Goal: Task Accomplishment & Management: Manage account settings

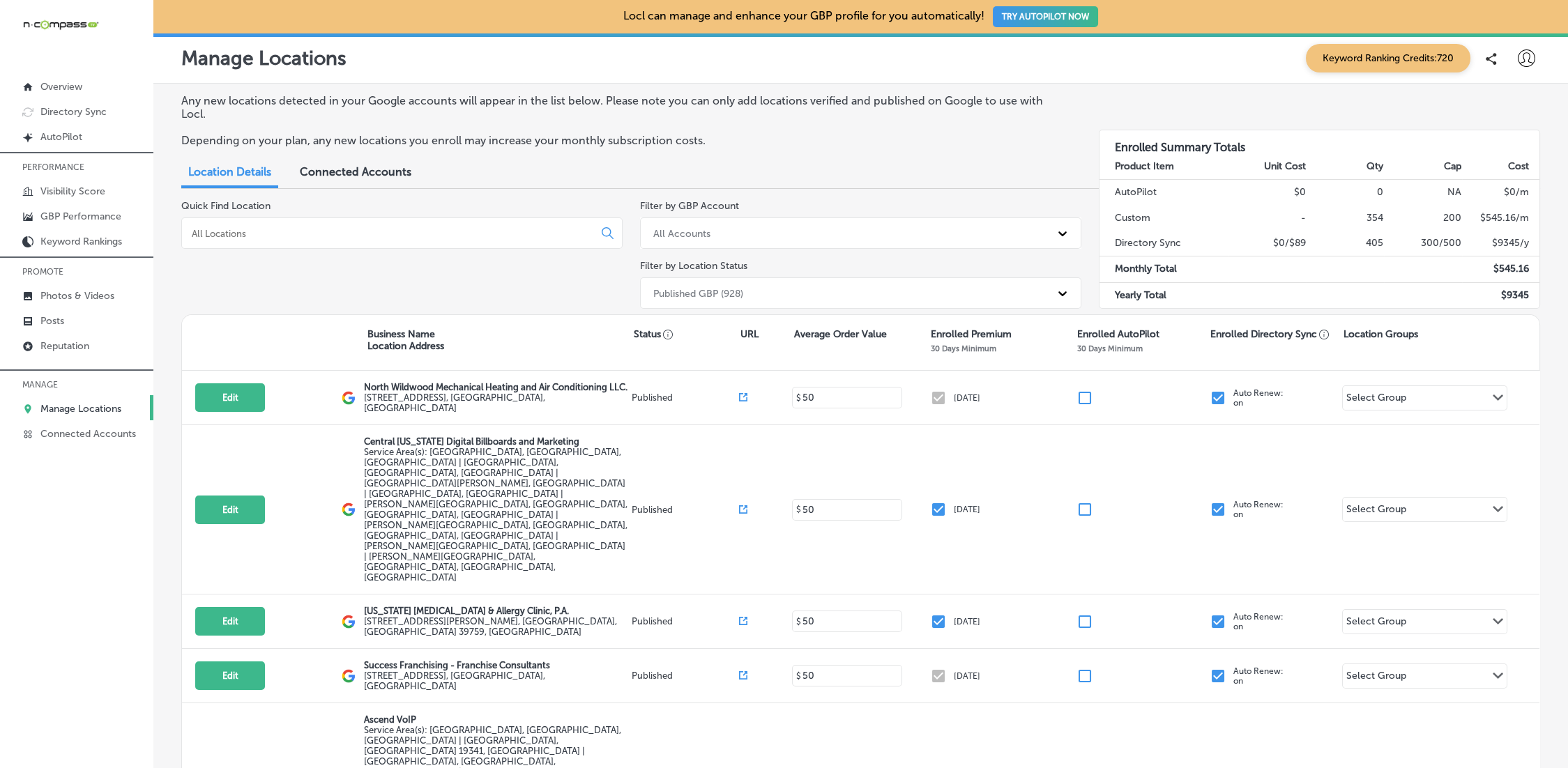
click at [281, 237] on input at bounding box center [390, 233] width 400 height 13
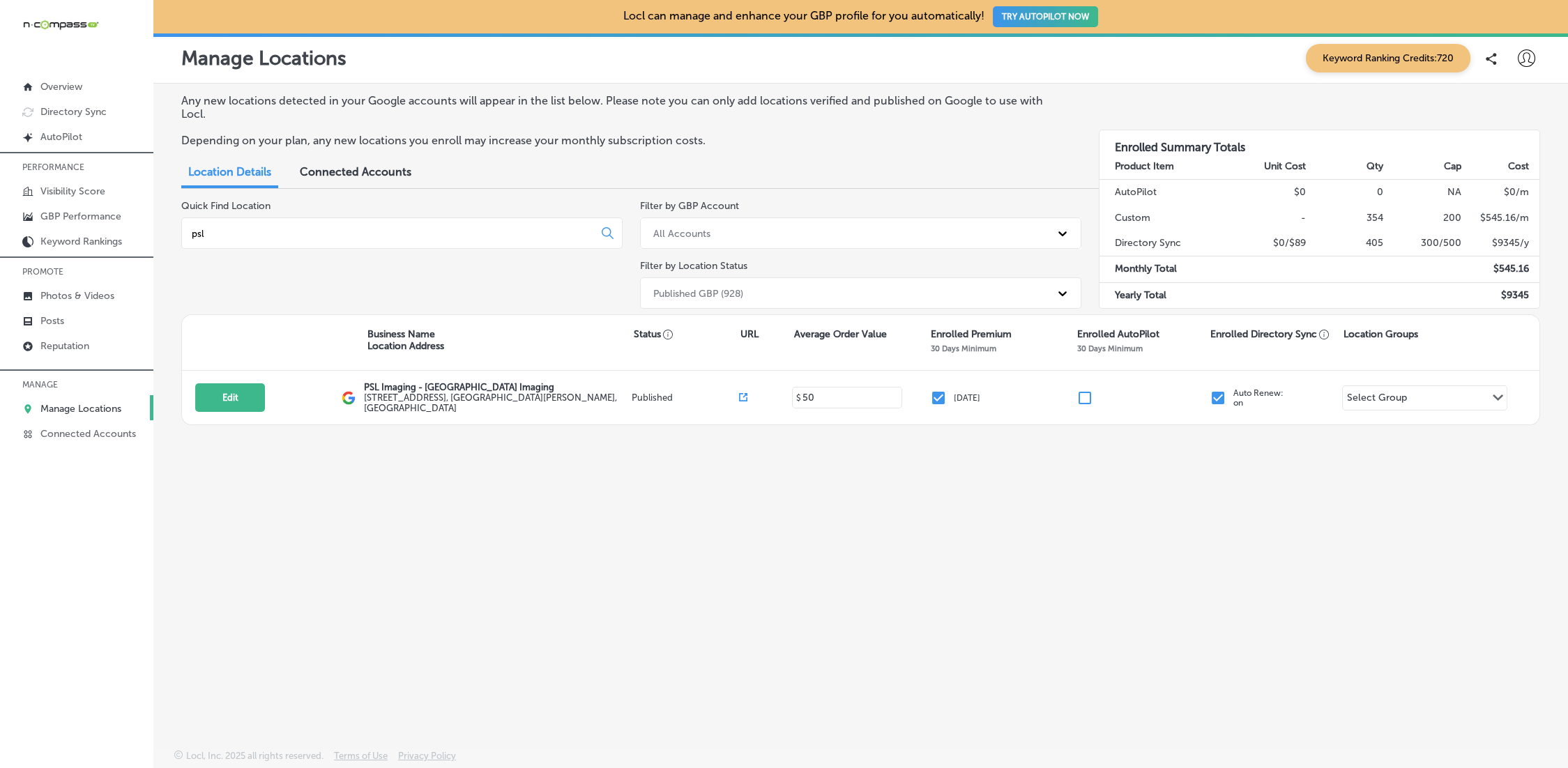
click at [213, 227] on input "psl" at bounding box center [390, 233] width 400 height 13
click at [310, 237] on input "psl" at bounding box center [390, 233] width 400 height 13
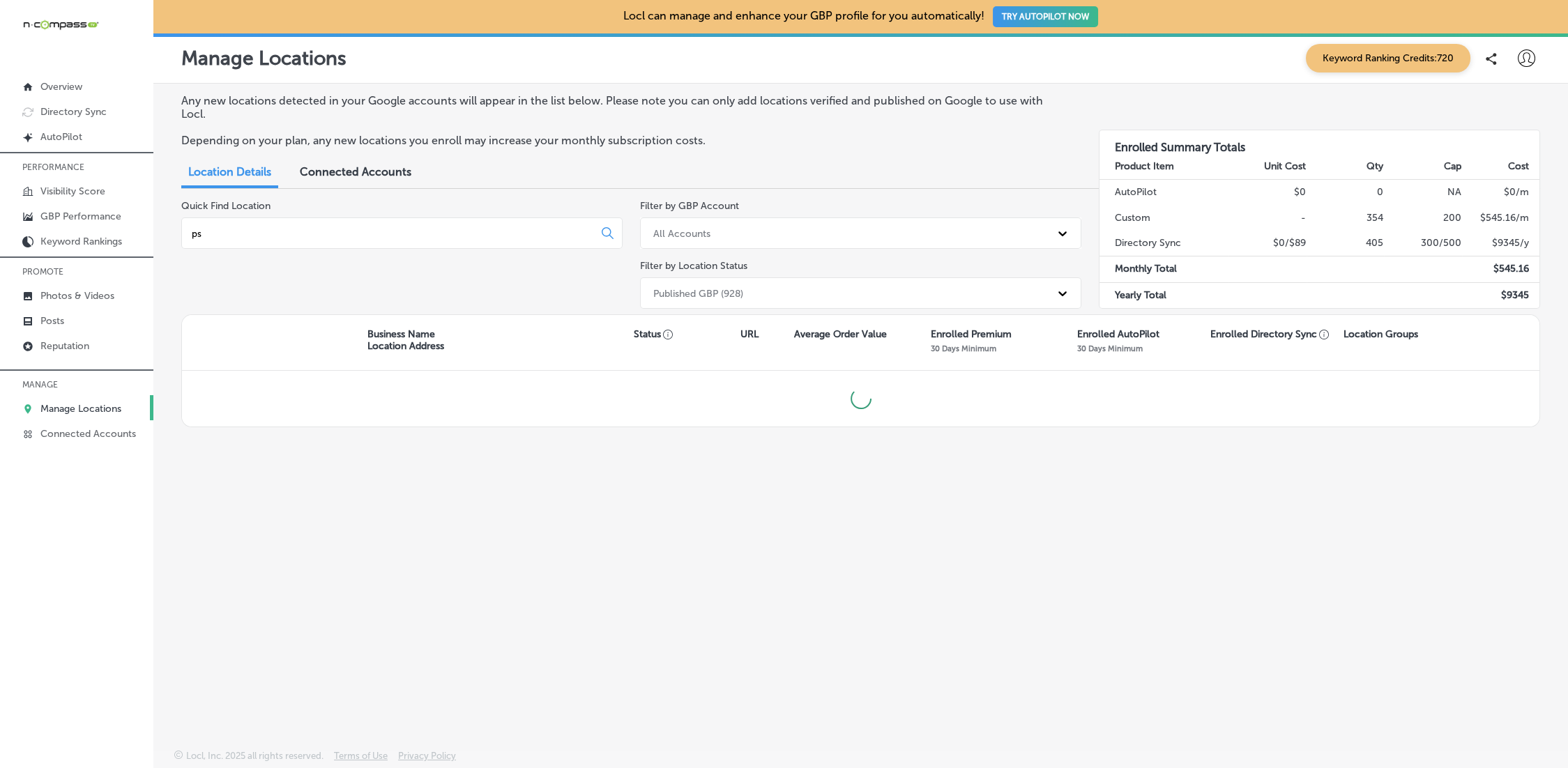
type input "p"
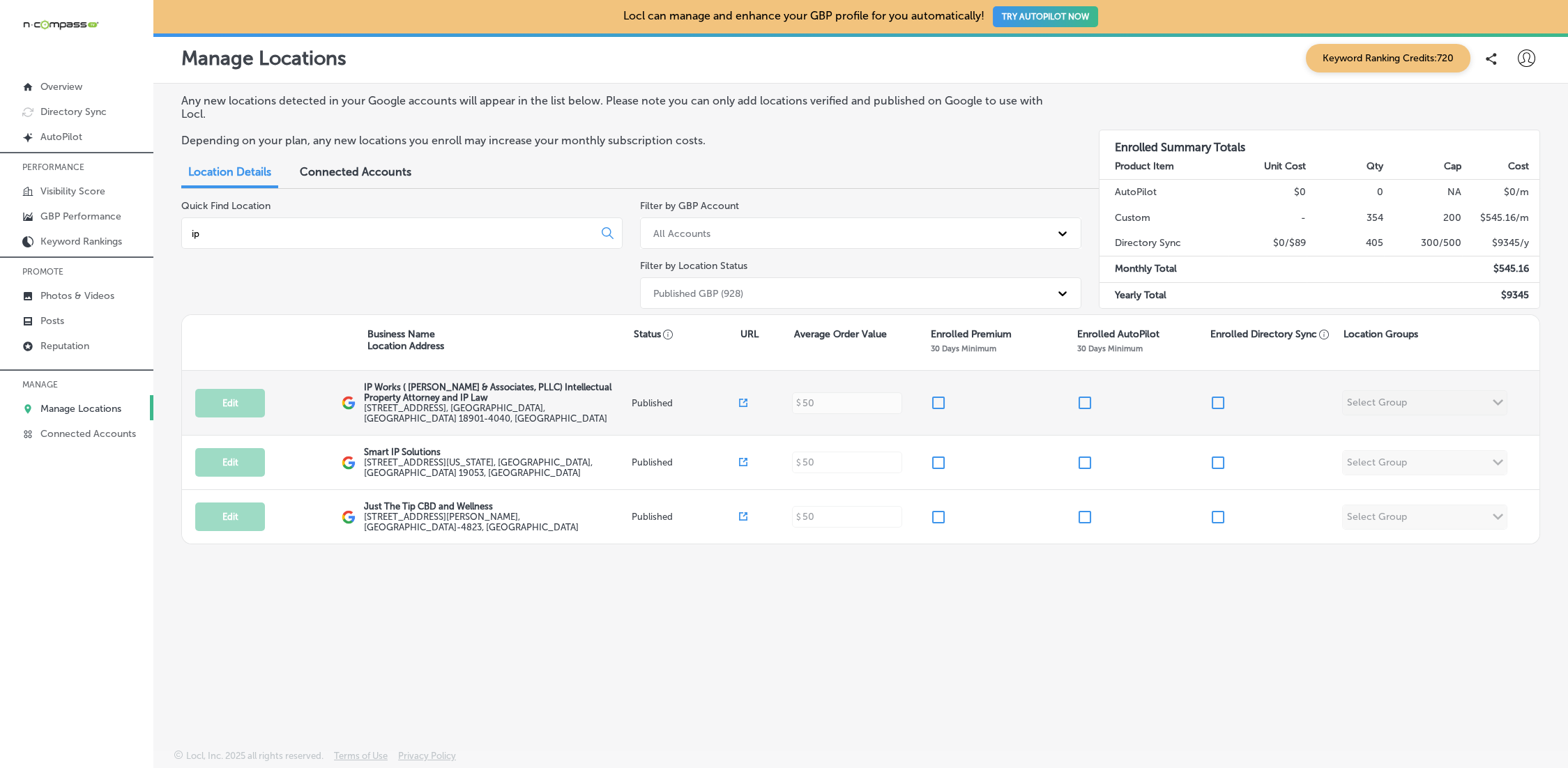
type input "ip"
click at [940, 400] on input "checkbox" at bounding box center [938, 403] width 16 height 16
checkbox input "true"
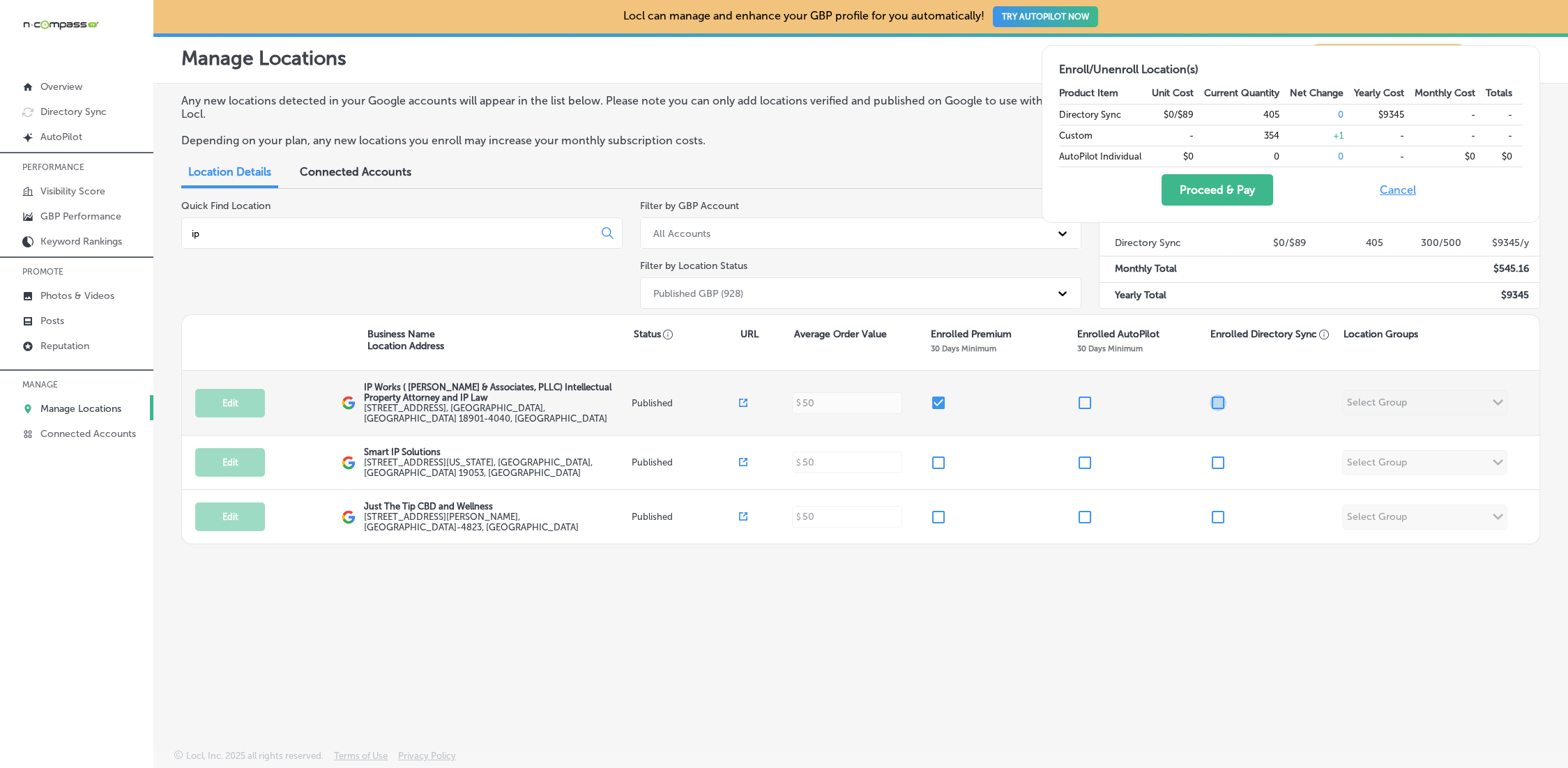
click at [1219, 394] on input "checkbox" at bounding box center [1217, 403] width 16 height 16
checkbox input "true"
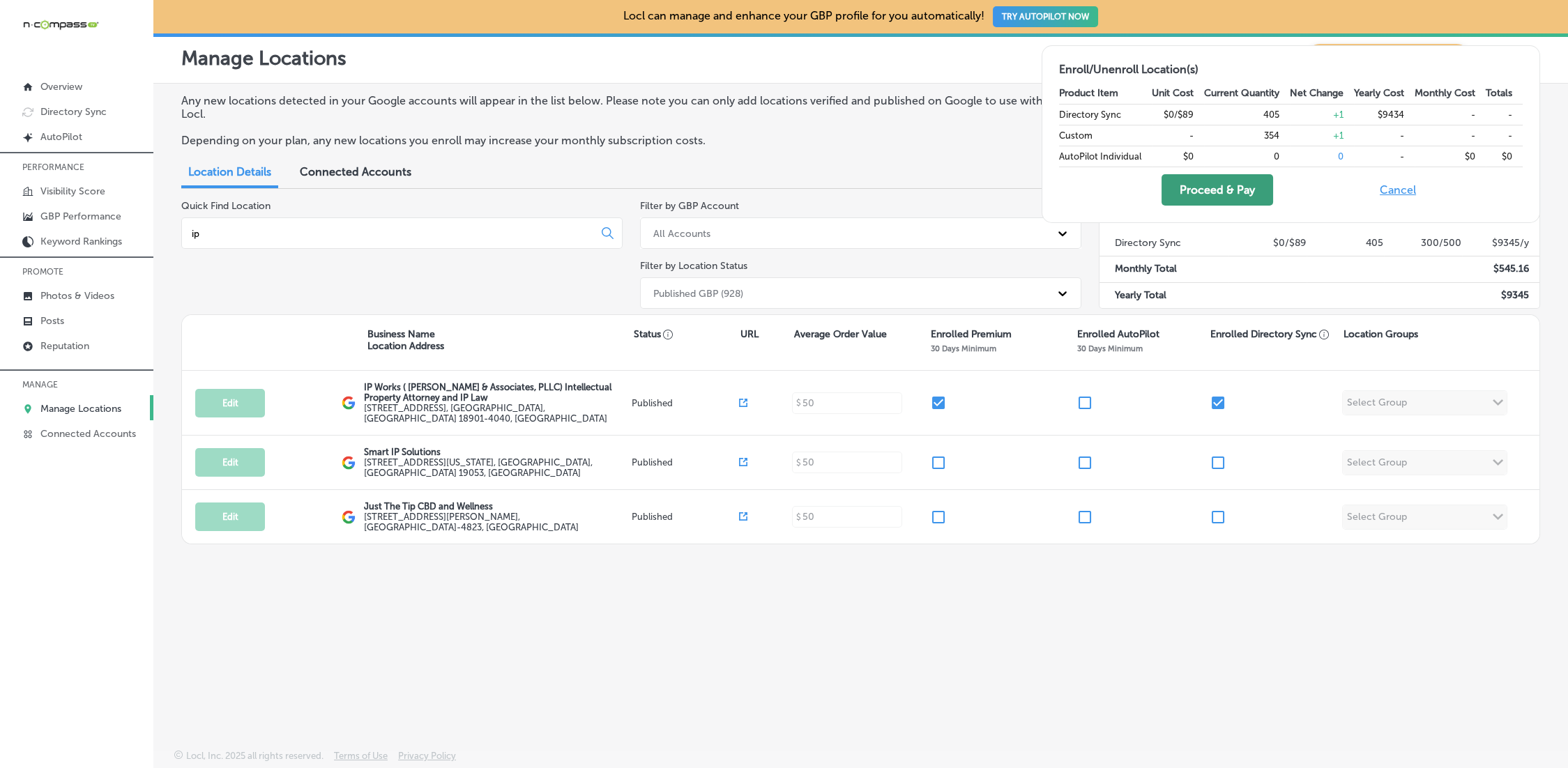
click at [1202, 184] on button "Proceed & Pay" at bounding box center [1217, 190] width 112 height 31
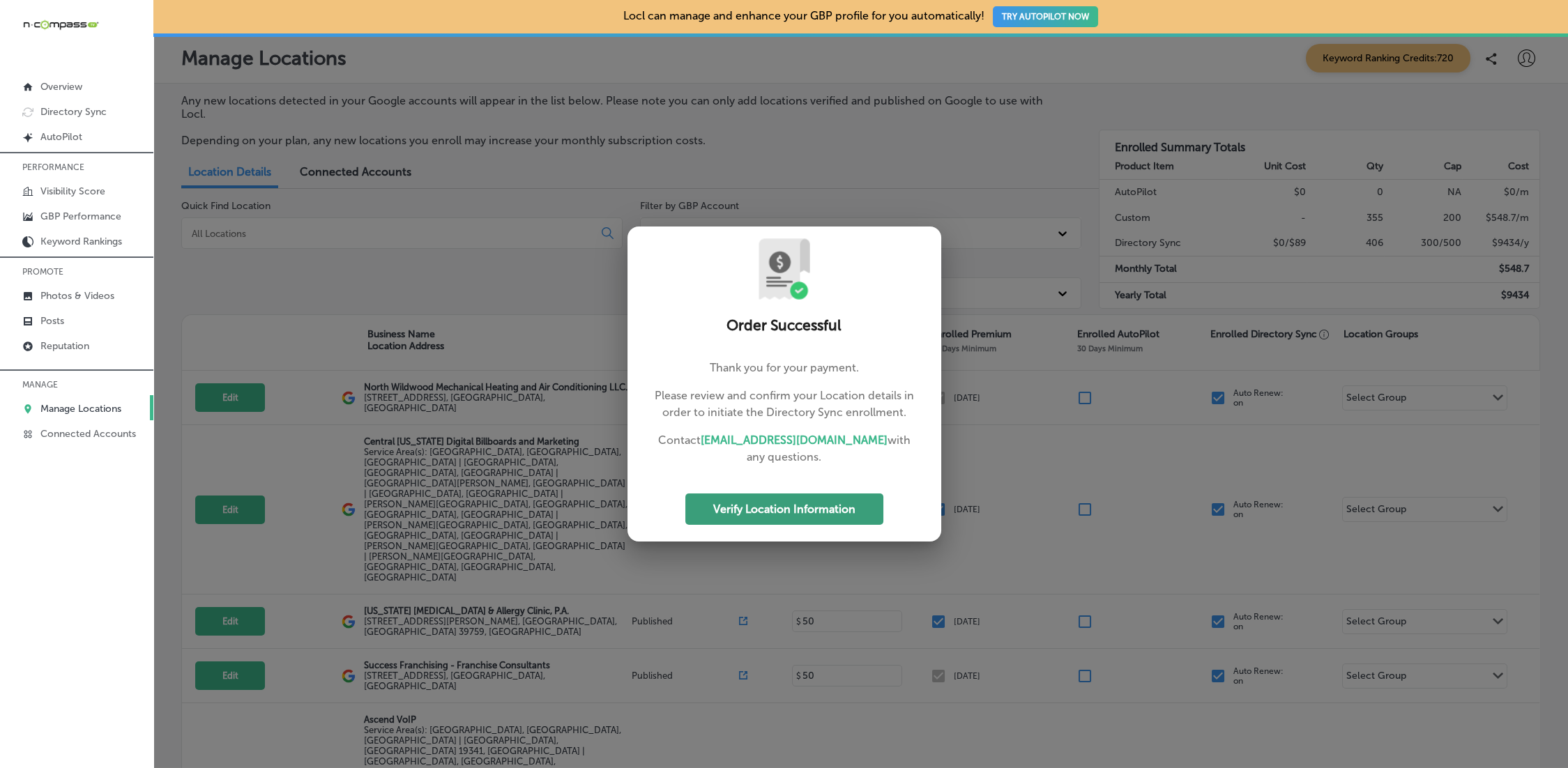
click at [803, 505] on button "Verify Location Information" at bounding box center [784, 509] width 198 height 31
select select "US"
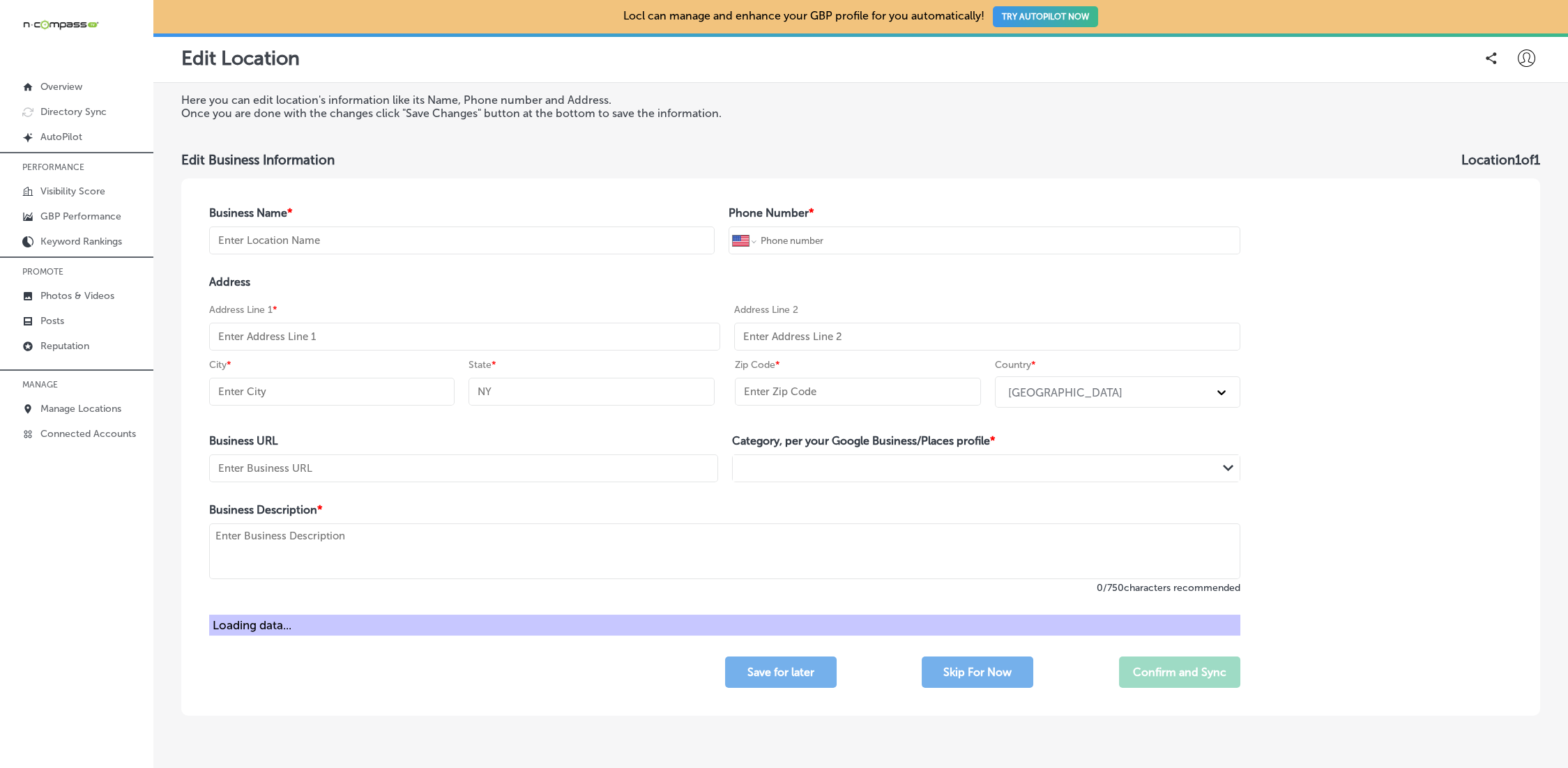
type input "IP Works ( [PERSON_NAME] & Associates, PLLC) Intellectual Property Attorney and…"
type input "[PHONE_NUMBER]"
type input "[STREET_ADDRESS]"
type input "[GEOGRAPHIC_DATA]"
type input "PA"
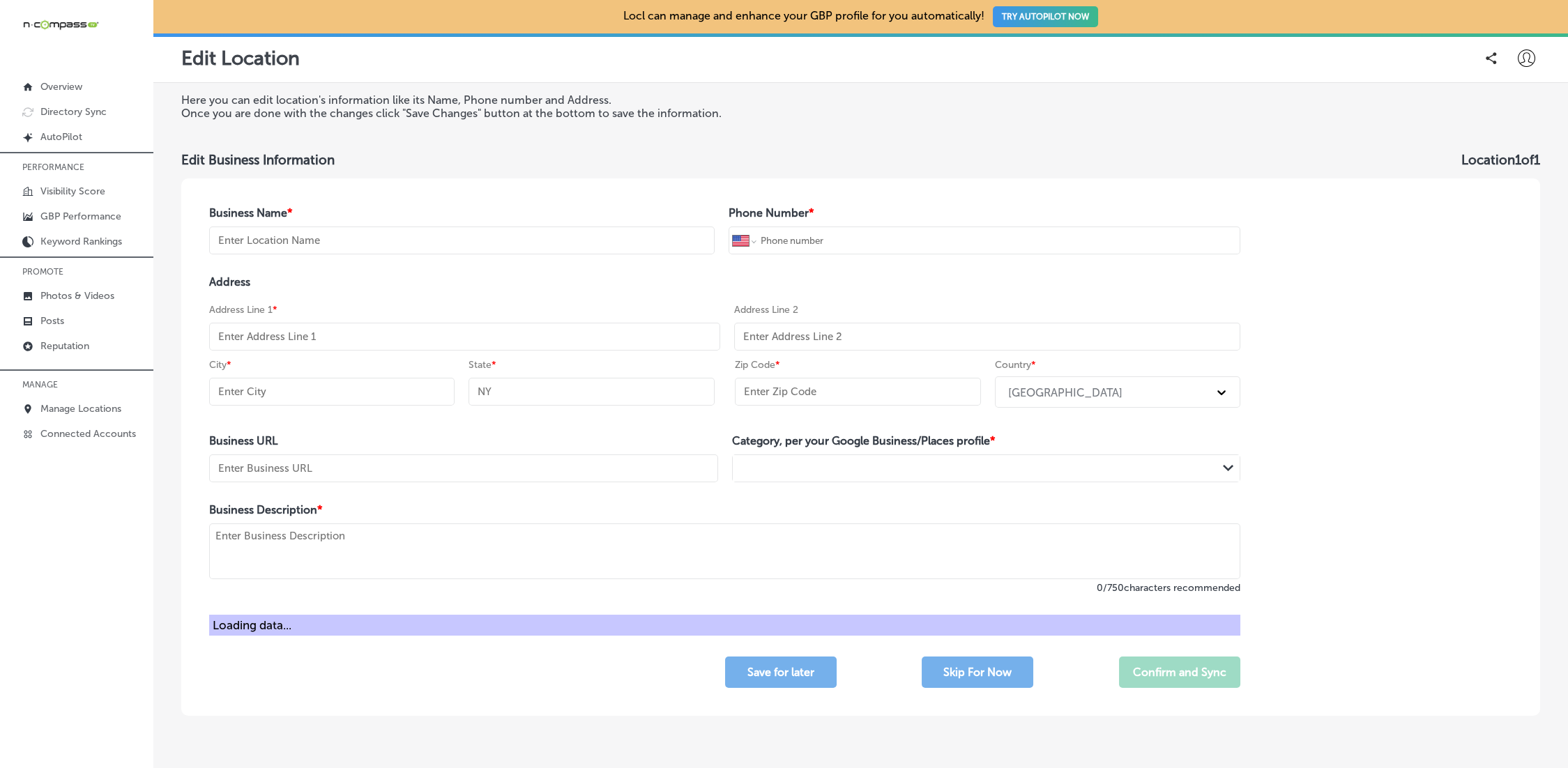
type input "18901-4040"
type input "[URL][DOMAIN_NAME]"
type textarea "Intellectual Property law firm in [GEOGRAPHIC_DATA] and [GEOGRAPHIC_DATA] Ford.…"
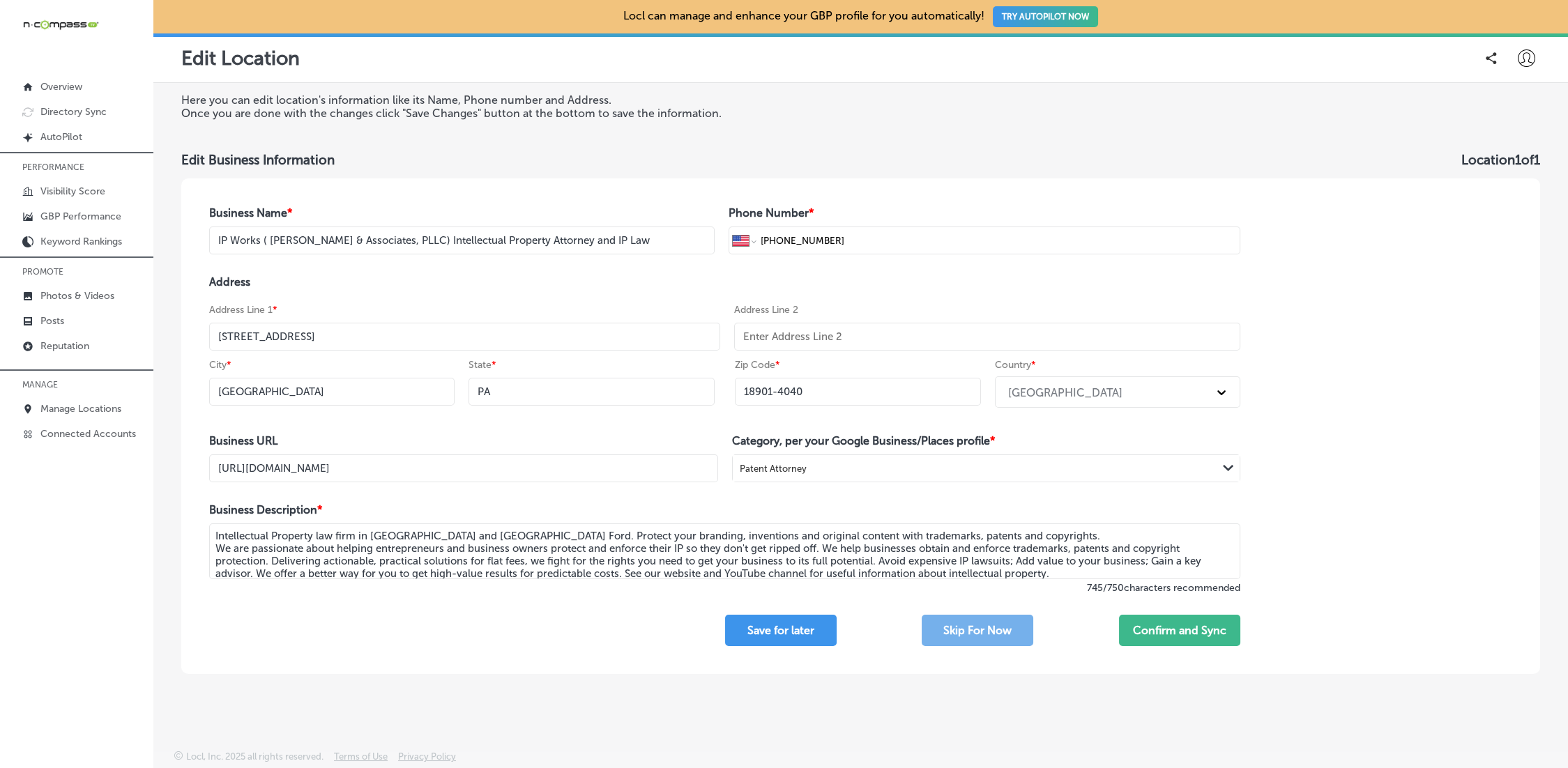
drag, startPoint x: 581, startPoint y: 239, endPoint x: 623, endPoint y: 242, distance: 42.1
click at [580, 239] on input "IP Works ( [PERSON_NAME] & Associates, PLLC) Intellectual Property Attorney and…" at bounding box center [462, 240] width 506 height 28
drag, startPoint x: 623, startPoint y: 242, endPoint x: 547, endPoint y: 241, distance: 76.0
click at [547, 241] on input "IP Works ( [PERSON_NAME] & Associates, PLLC) Intellectual Property Attorney and…" at bounding box center [462, 240] width 506 height 28
type input "IP Works ( [PERSON_NAME] & Associates, PLLC) Intellectual Property Attorney"
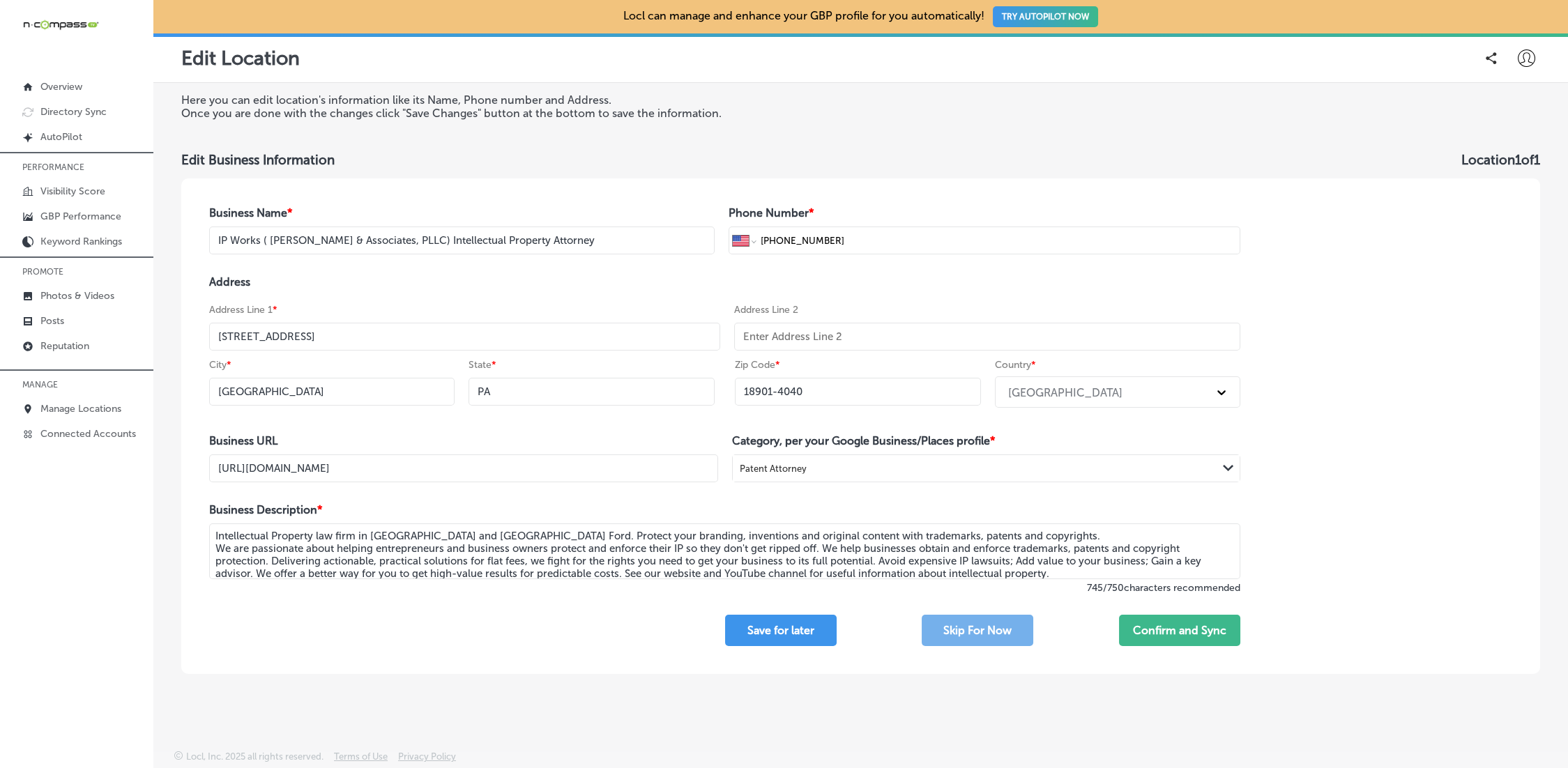
select select "US"
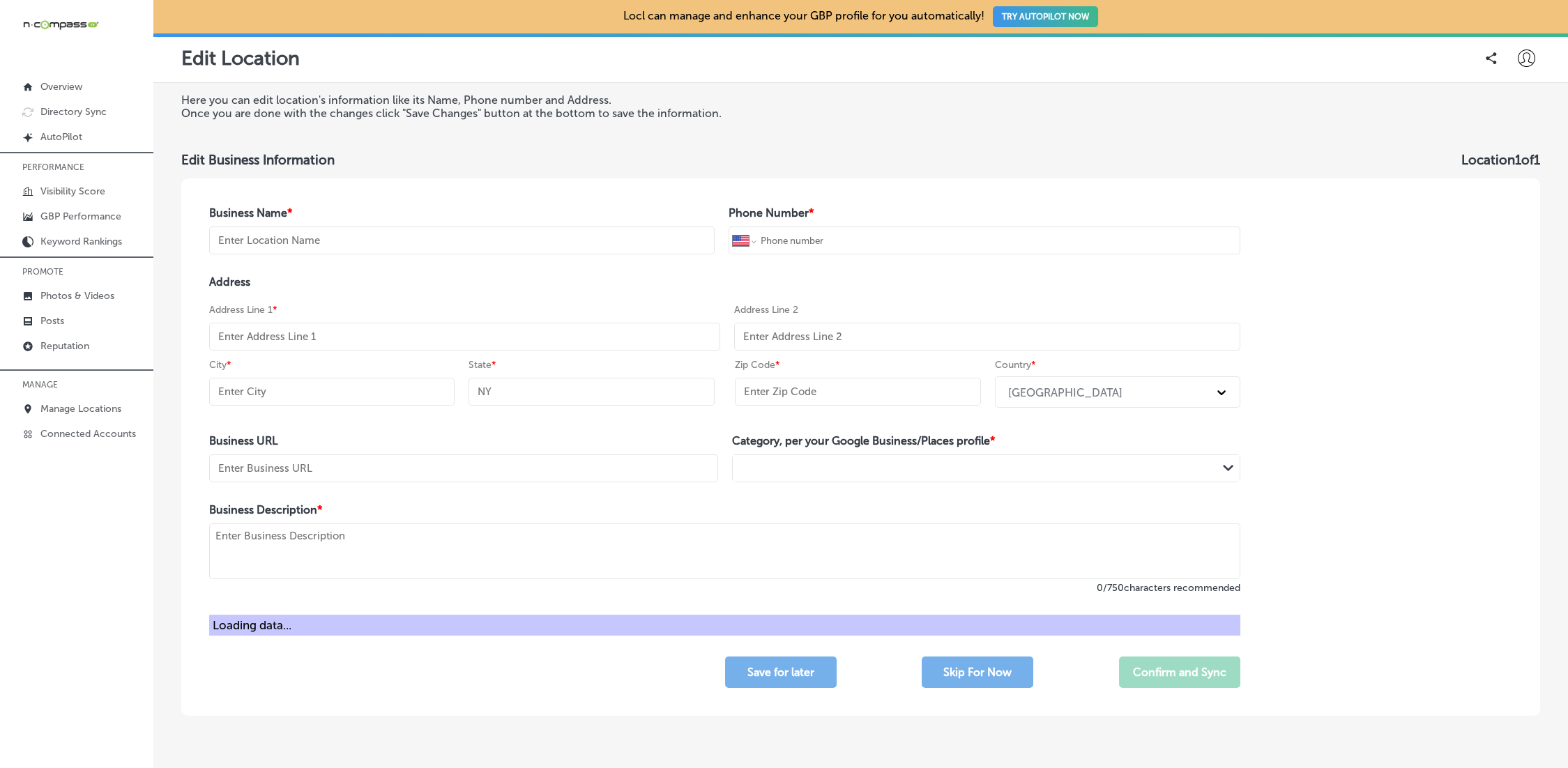
type input "IP Works ( [PERSON_NAME] & Associates, PLLC) Intellectual Property Attorney and…"
type input "[PHONE_NUMBER]"
type input "[STREET_ADDRESS]"
type input "[GEOGRAPHIC_DATA]"
type input "PA"
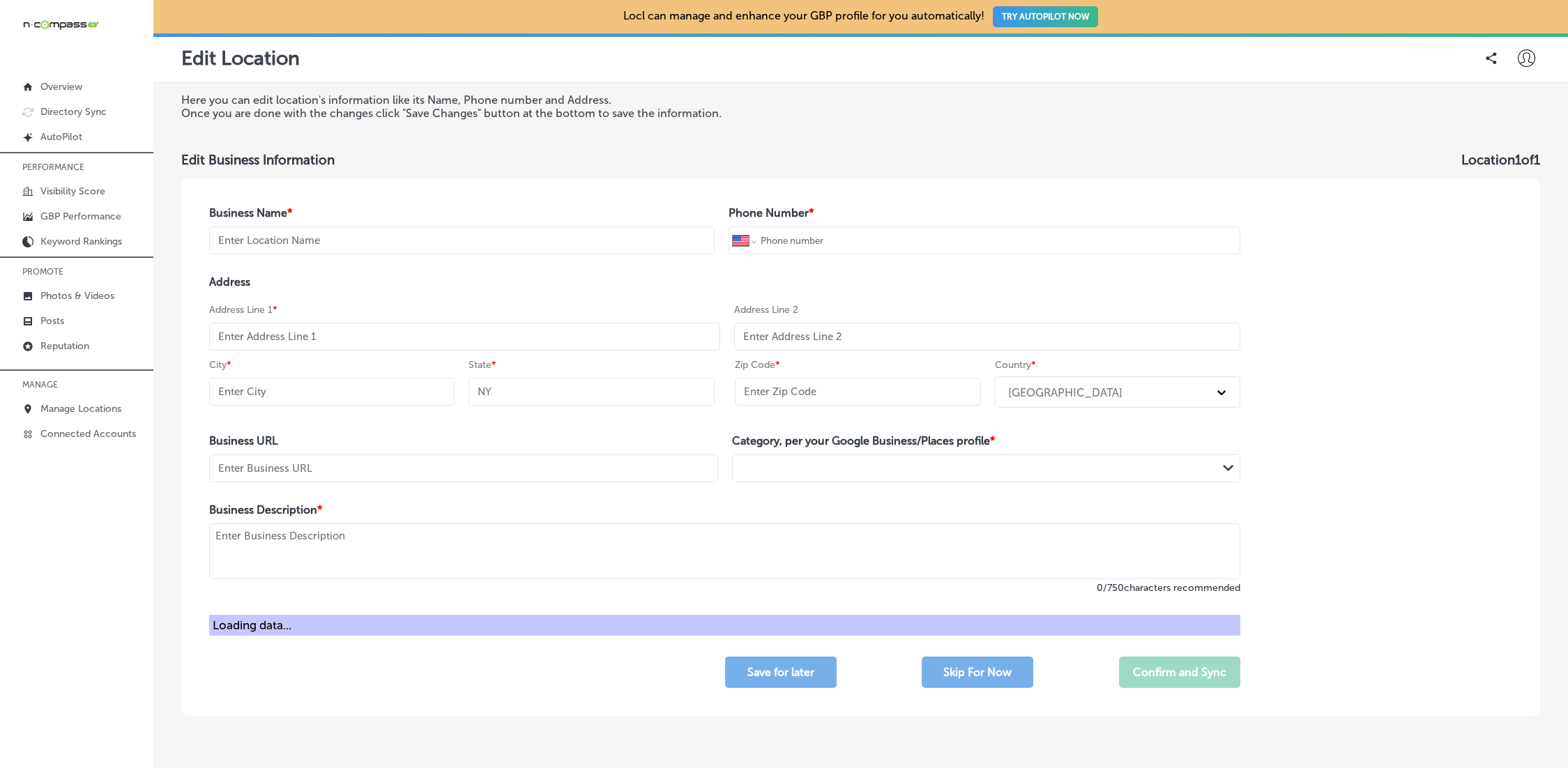
type input "18901-4040"
type input "[URL][DOMAIN_NAME]"
type textarea "Intellectual Property law firm in [GEOGRAPHIC_DATA] and [GEOGRAPHIC_DATA] Ford.…"
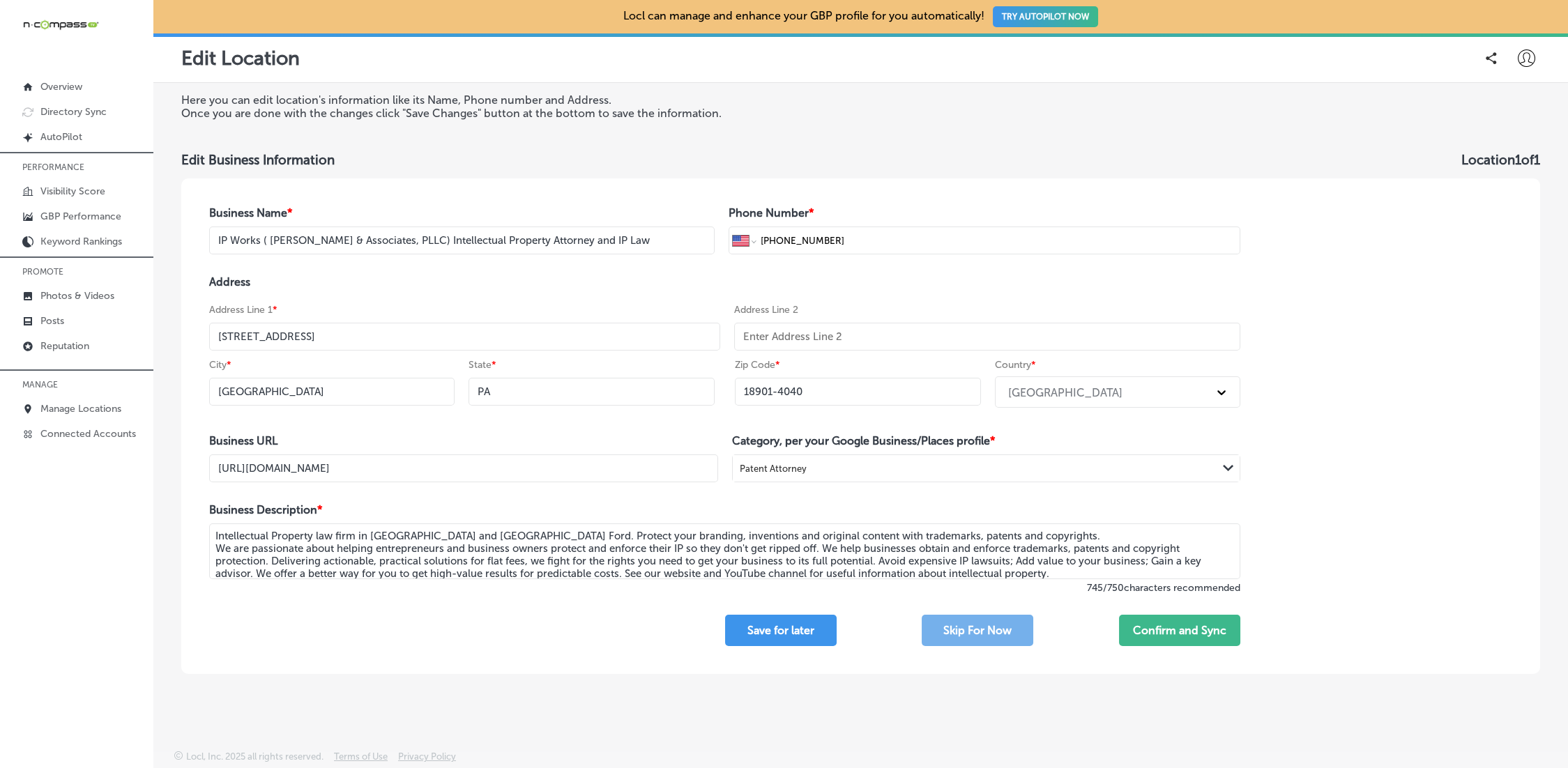
click at [457, 255] on div "Business Name * IP Works ( [PERSON_NAME] & Associates, [GEOGRAPHIC_DATA]) Intel…" at bounding box center [724, 426] width 1087 height 496
select select "US"
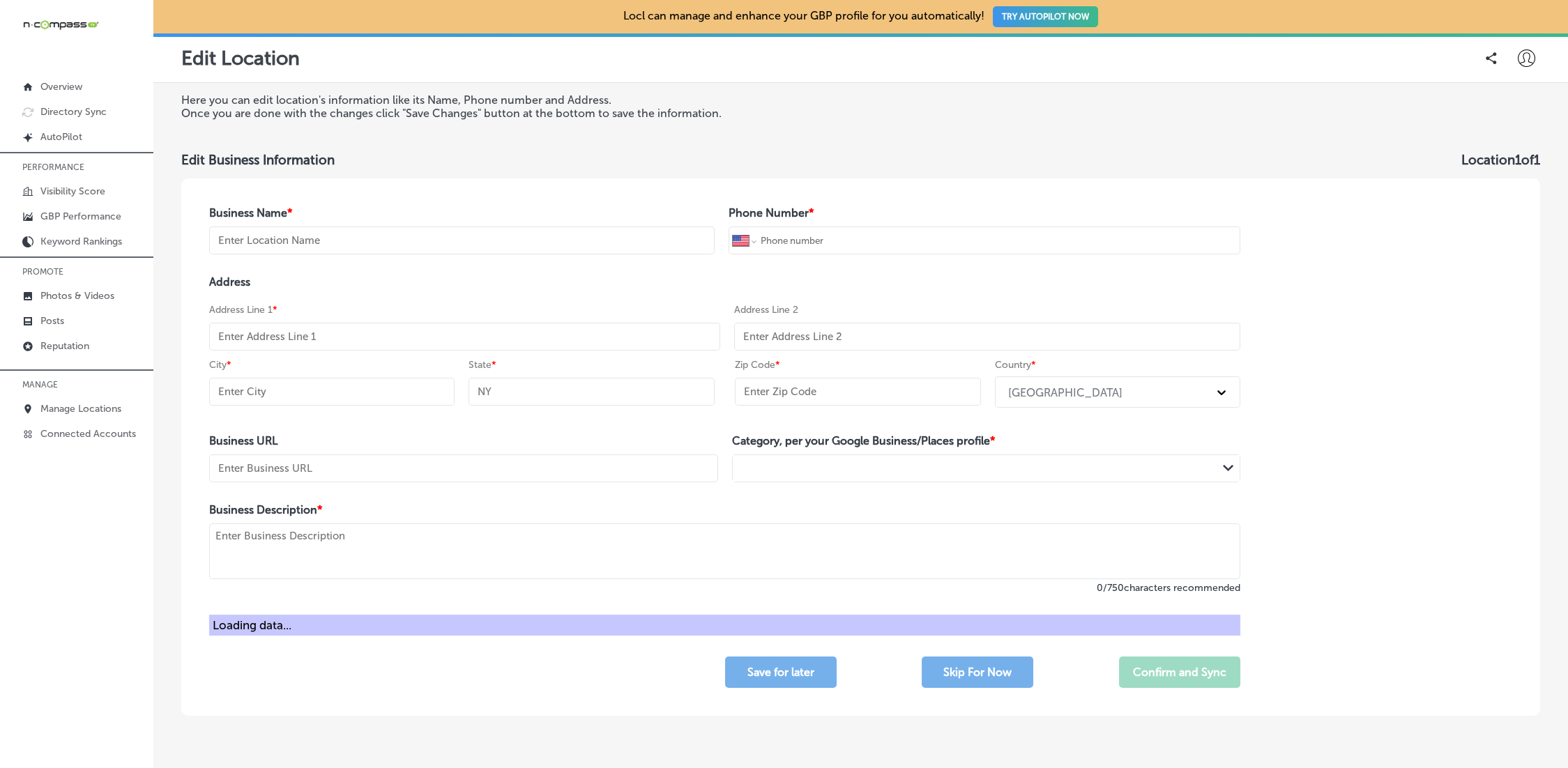
type input "IP Works ( [PERSON_NAME] & Associates, PLLC) Intellectual Property Attorney and…"
type input "[PHONE_NUMBER]"
type input "[STREET_ADDRESS]"
type input "[GEOGRAPHIC_DATA]"
type input "PA"
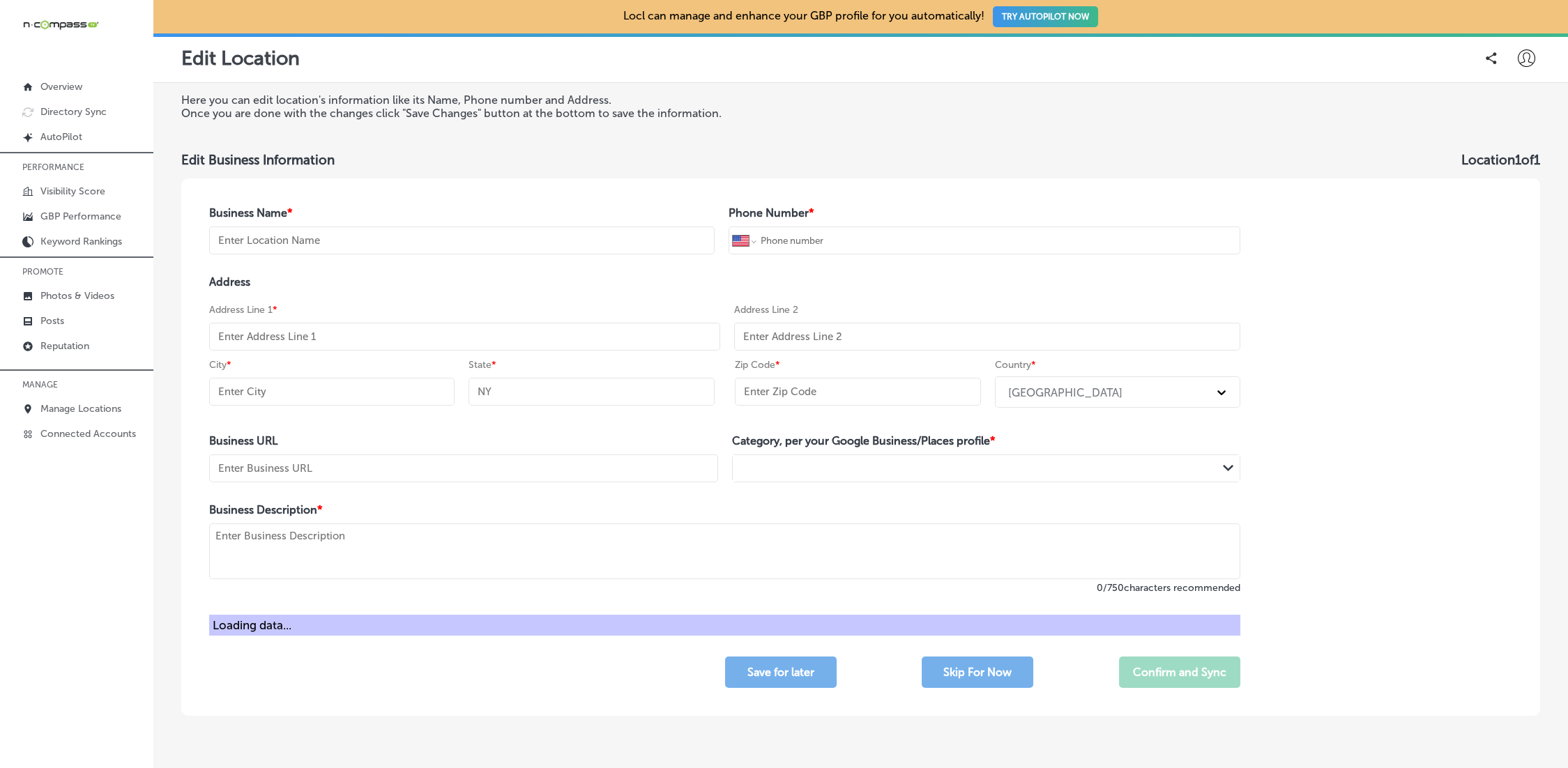
type input "18901-4040"
type input "[URL][DOMAIN_NAME]"
type textarea "Intellectual Property law firm in [GEOGRAPHIC_DATA] and [GEOGRAPHIC_DATA] Ford.…"
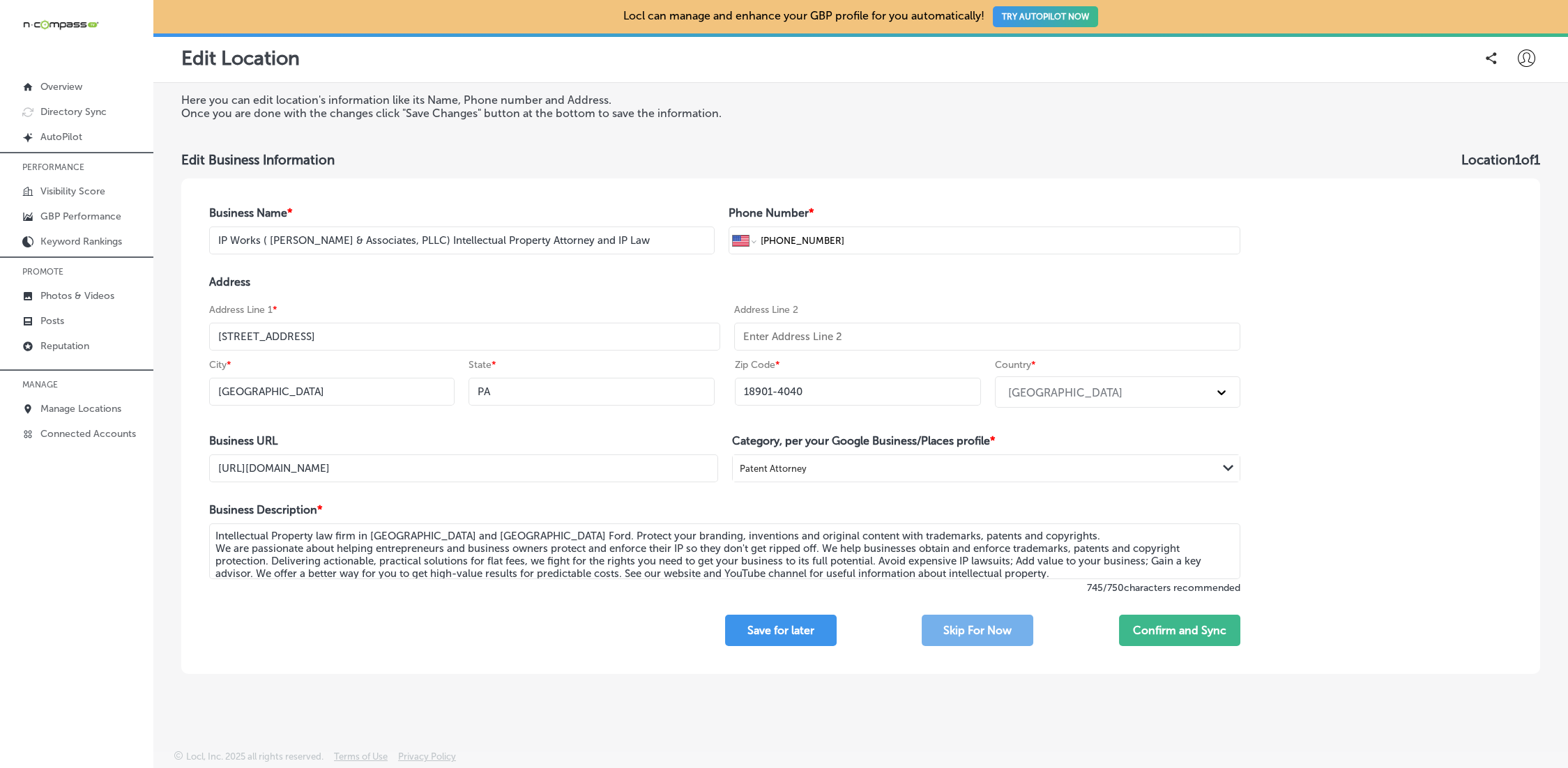
drag, startPoint x: 411, startPoint y: 246, endPoint x: 419, endPoint y: 244, distance: 8.2
click at [412, 246] on input "IP Works ( [PERSON_NAME] & Associates, PLLC) Intellectual Property Attorney and…" at bounding box center [462, 240] width 506 height 28
click at [523, 239] on input "IP Works ( [PERSON_NAME] & Associates, PLLC) Intellectual Property Attorney and…" at bounding box center [462, 240] width 506 height 28
drag, startPoint x: 634, startPoint y: 246, endPoint x: 546, endPoint y: 243, distance: 88.1
click at [546, 243] on input "IP Works ( [PERSON_NAME] & Associates, PLLC) Intellectual Property Attorney and…" at bounding box center [462, 240] width 506 height 28
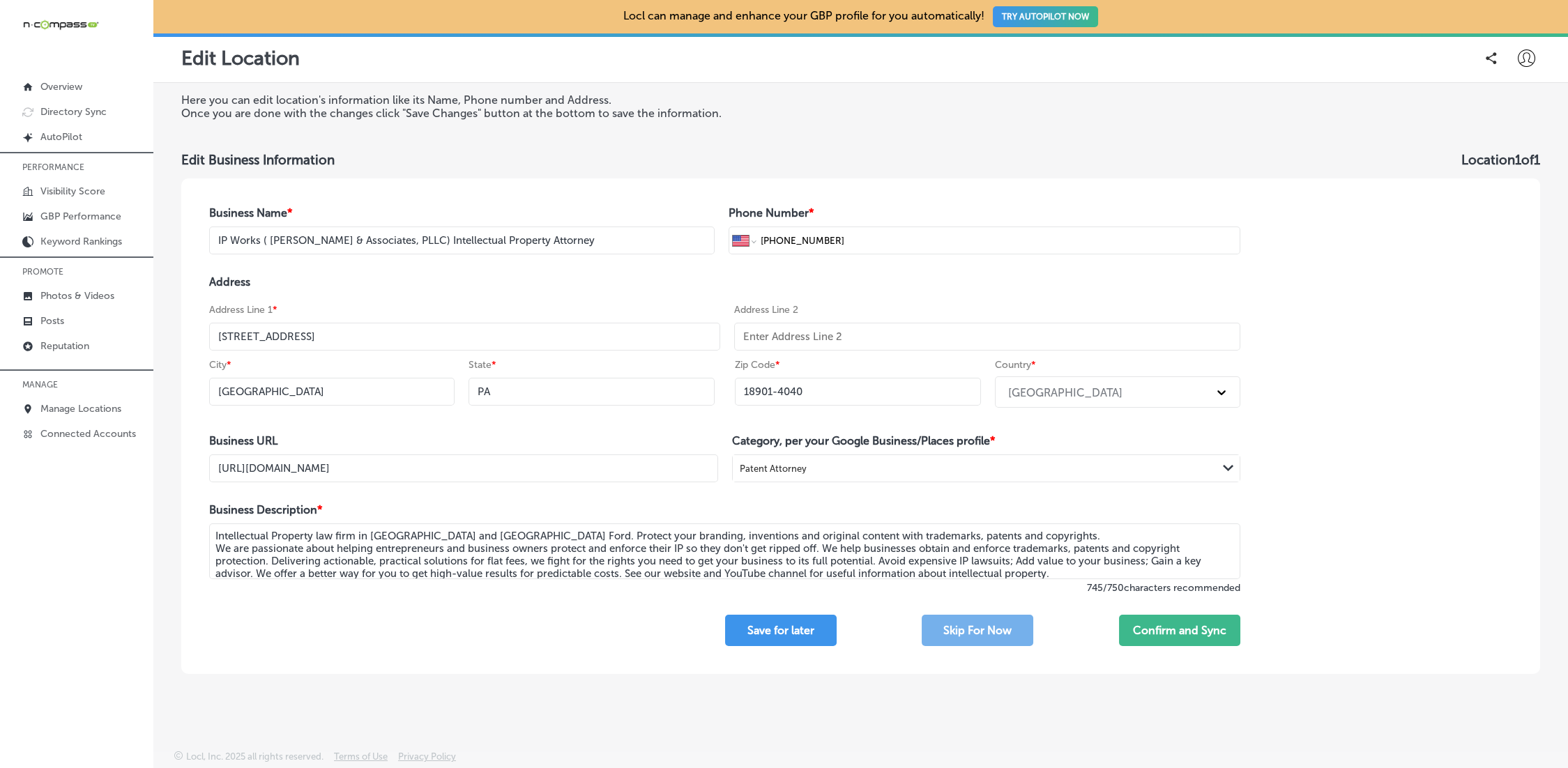
drag, startPoint x: 399, startPoint y: 237, endPoint x: 266, endPoint y: 240, distance: 133.0
click at [265, 240] on input "IP Works ( [PERSON_NAME] & Associates, PLLC) Intellectual Property Attorney" at bounding box center [462, 240] width 506 height 28
type input "IP Works Law - Intellectual Property Attorney"
click at [1219, 630] on button "Confirm and Sync" at bounding box center [1179, 630] width 121 height 31
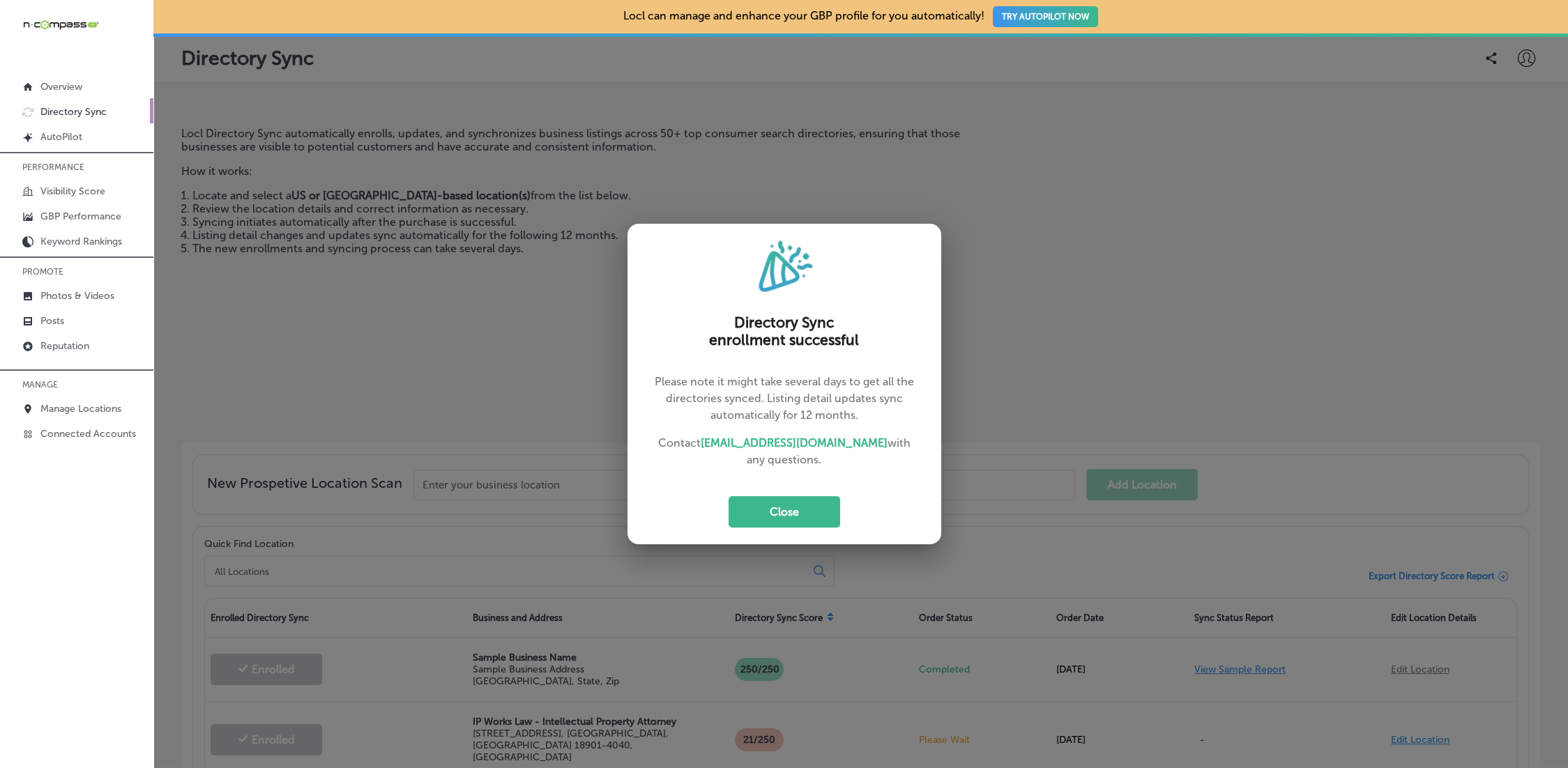
drag, startPoint x: 768, startPoint y: 528, endPoint x: 775, endPoint y: 529, distance: 7.1
click at [768, 527] on div "Directory Sync enrollment successful Please note it might take several days to …" at bounding box center [784, 384] width 313 height 321
click at [771, 516] on button "Close" at bounding box center [784, 512] width 112 height 31
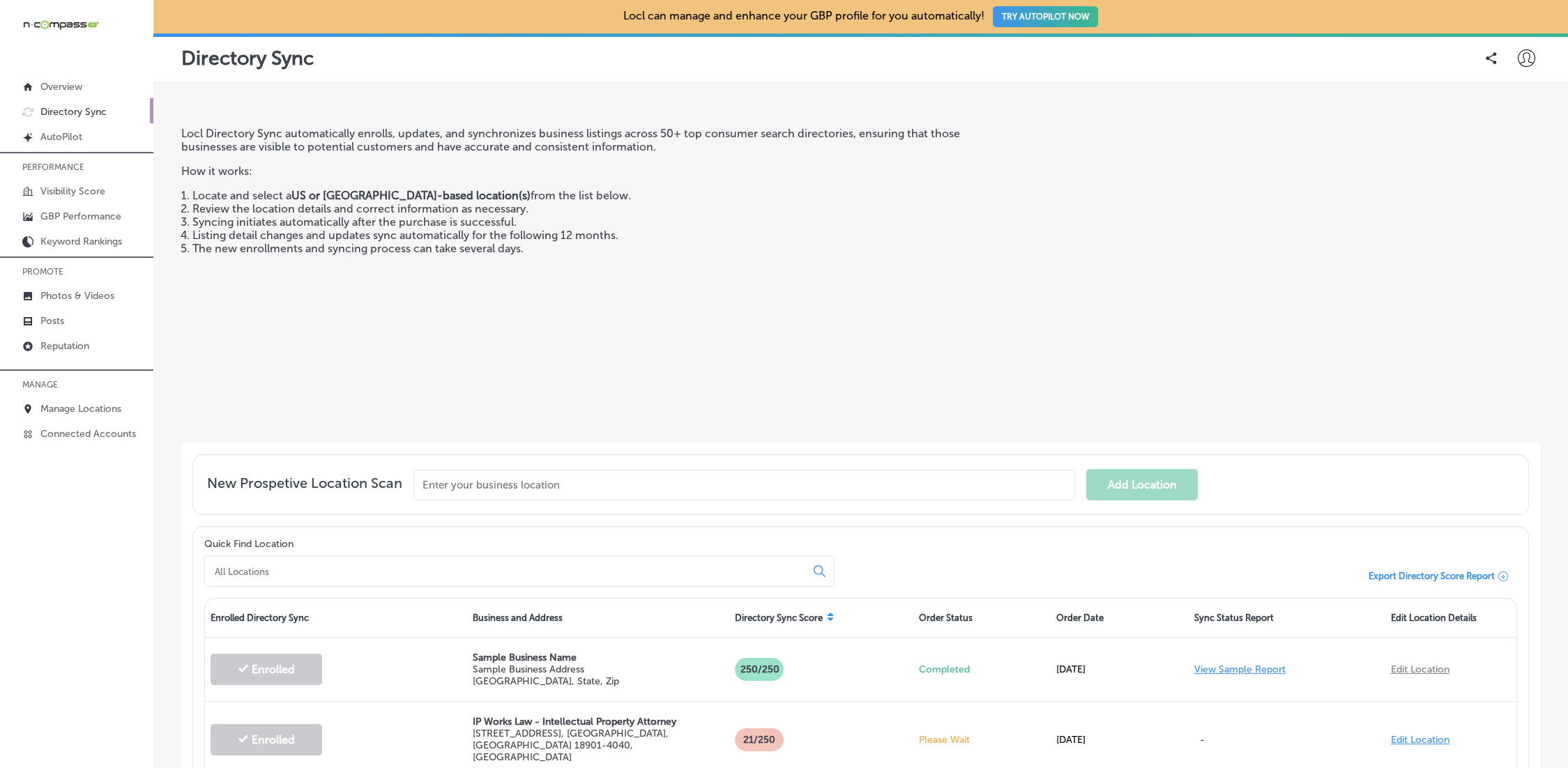
click at [771, 455] on div "New Prospetive Location Scan Add Location" at bounding box center [860, 484] width 1336 height 60
click at [1529, 59] on icon at bounding box center [1526, 57] width 17 height 17
click at [1507, 154] on li "My Teams" at bounding box center [1500, 144] width 96 height 32
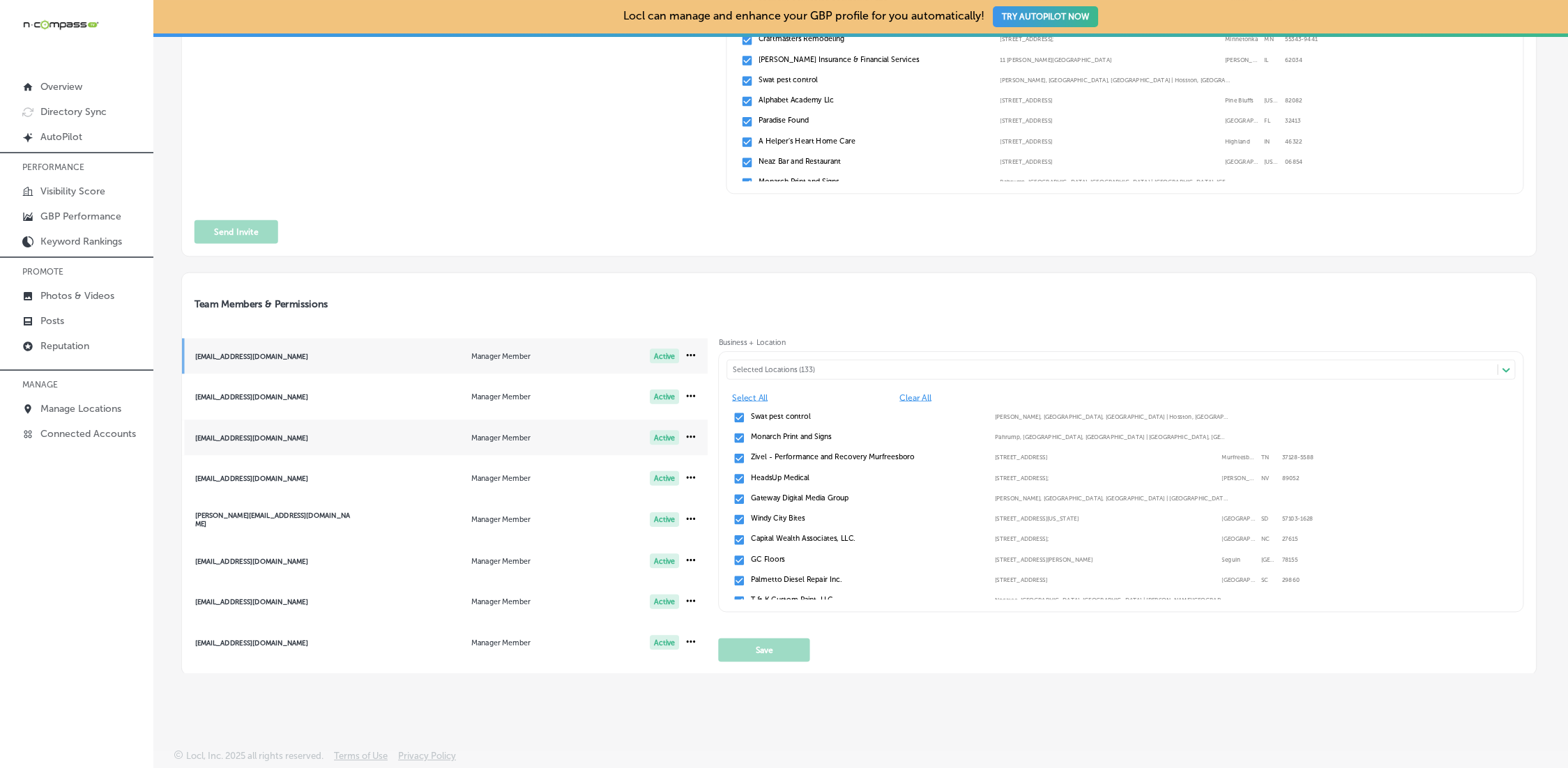
scroll to position [216, 0]
click at [311, 626] on span "[EMAIL_ADDRESS][DOMAIN_NAME] Manager Member Active" at bounding box center [444, 644] width 526 height 36
click at [805, 368] on div "Selected Locations (166)" at bounding box center [1118, 371] width 771 height 9
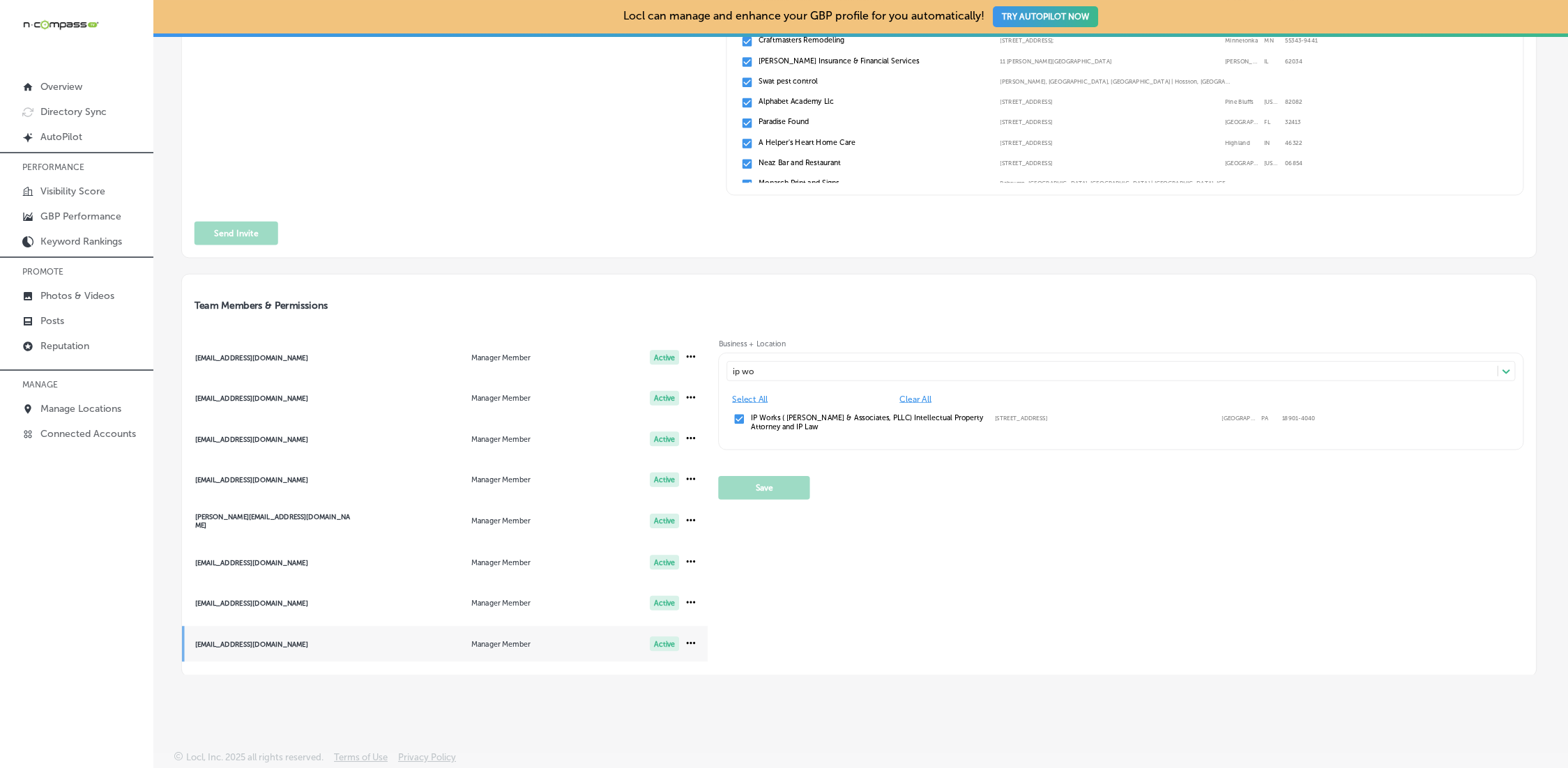
click at [764, 422] on label "IP Works ( [PERSON_NAME] & Associates, PLLC) Intellectual Property Attorney and…" at bounding box center [867, 422] width 234 height 18
click at [759, 420] on label "IP Works ( [PERSON_NAME] & Associates, PLLC) Intellectual Property Attorney and…" at bounding box center [867, 422] width 234 height 18
type input "ip wo"
click at [752, 489] on button "Save" at bounding box center [764, 487] width 92 height 24
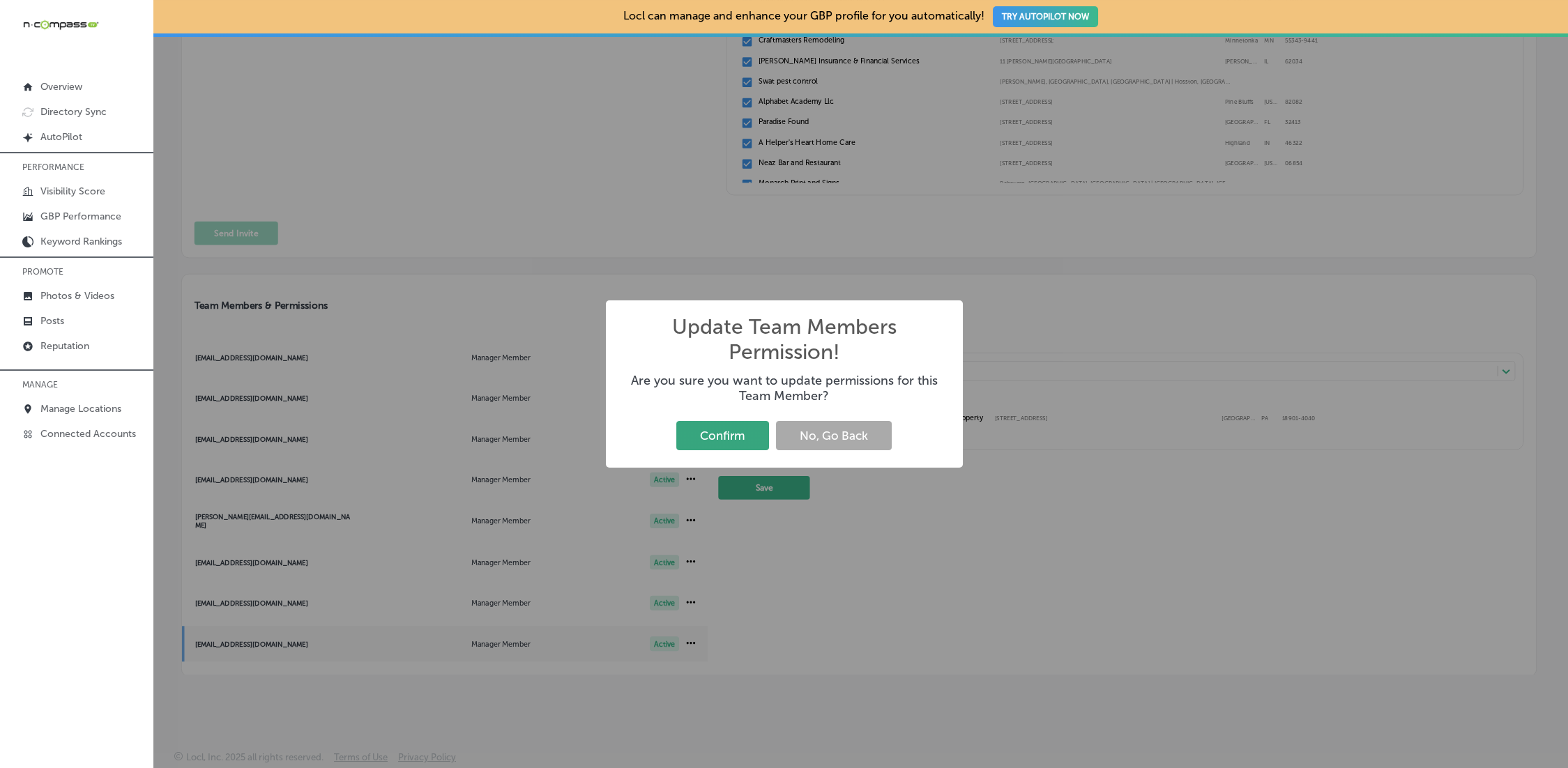
click at [736, 435] on button "Confirm" at bounding box center [722, 435] width 93 height 28
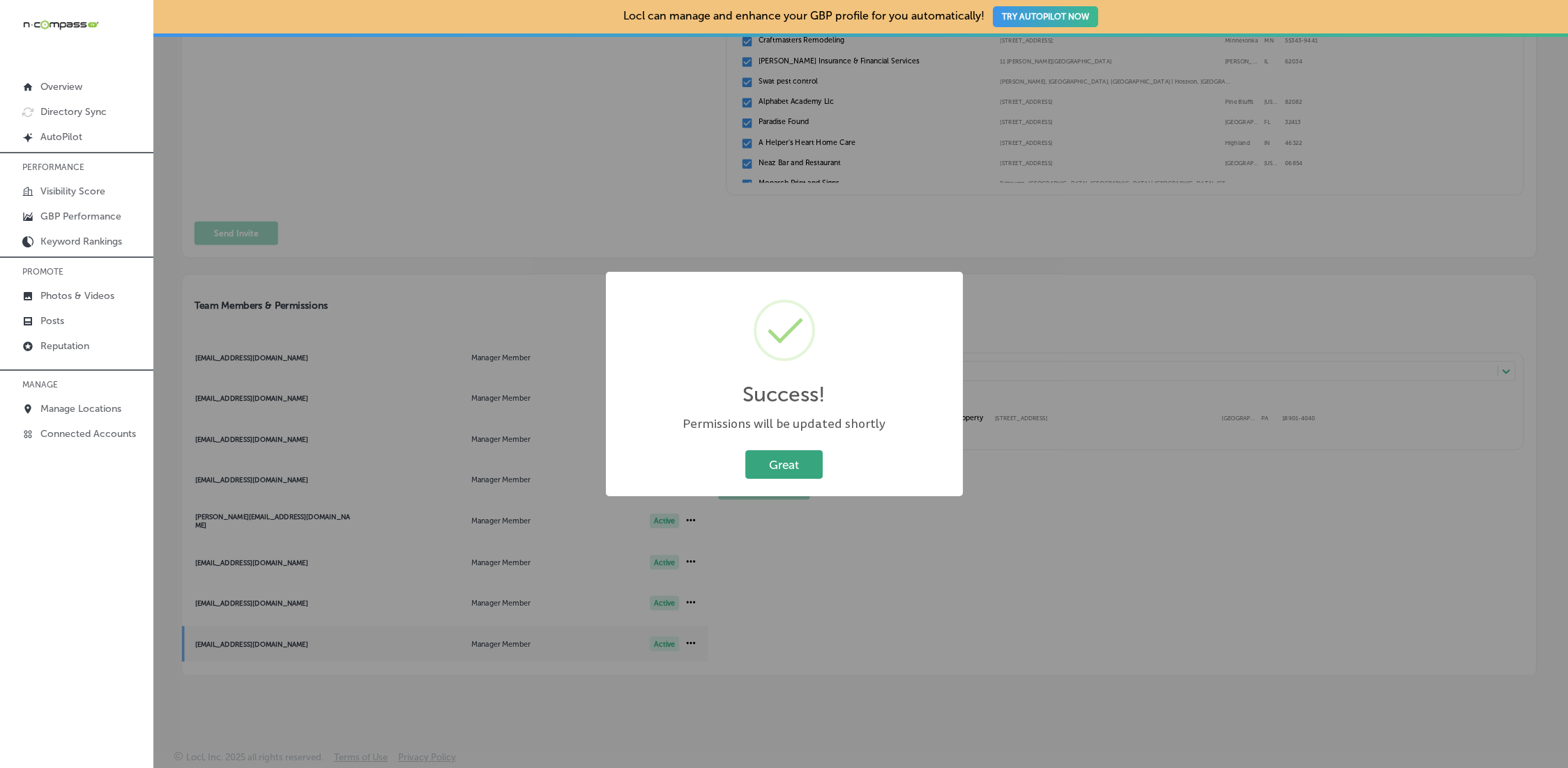
click at [779, 458] on button "Great" at bounding box center [784, 464] width 77 height 28
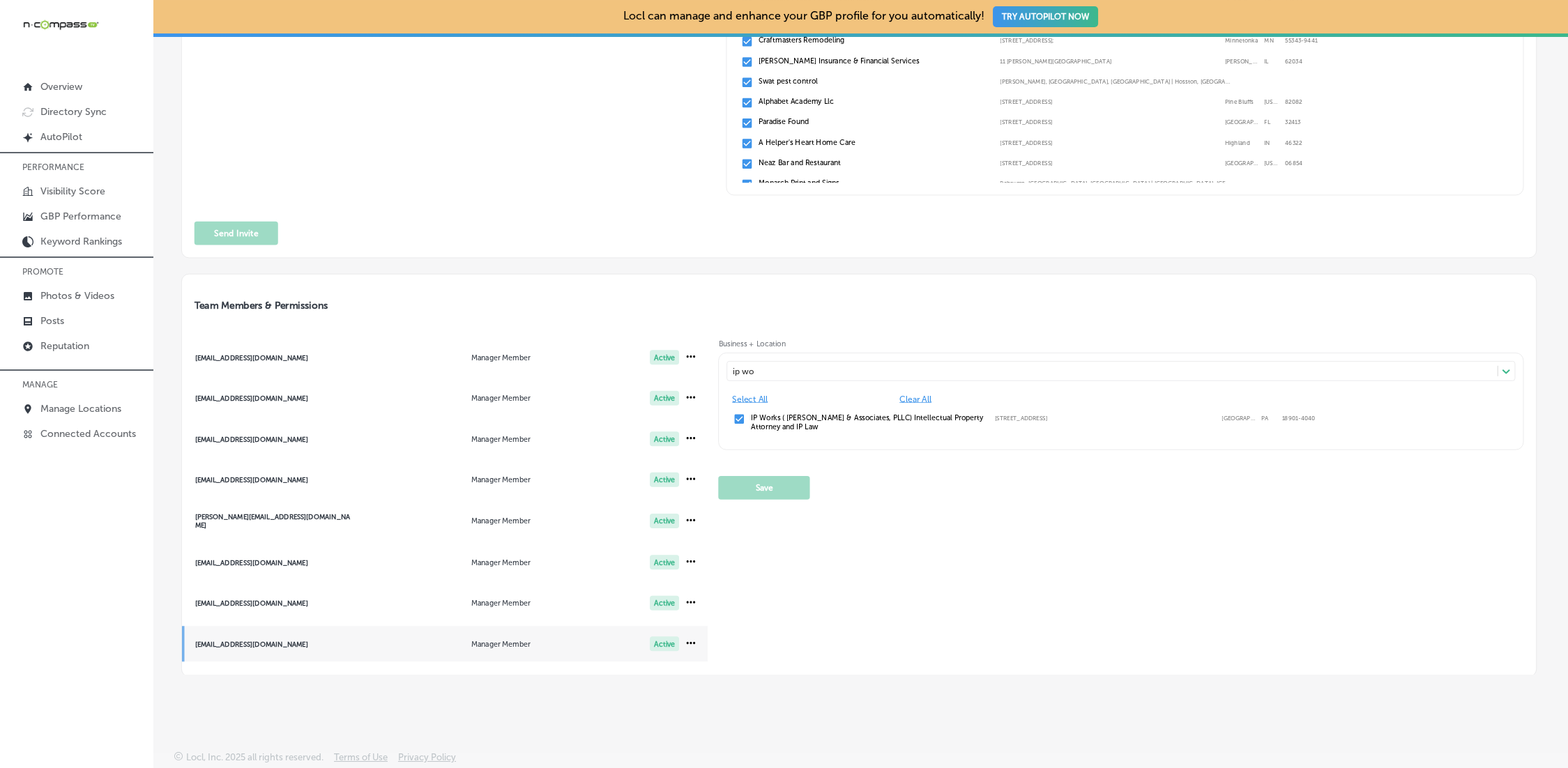
click at [1149, 612] on div "Business + Location ip wo ip wo Path Created with Sketch. Select All Clear All …" at bounding box center [1121, 501] width 805 height 324
click at [573, 126] on div "Team Member Role Manager Member Sales Member" at bounding box center [616, 63] width 200 height 284
